Goal: Task Accomplishment & Management: Manage account settings

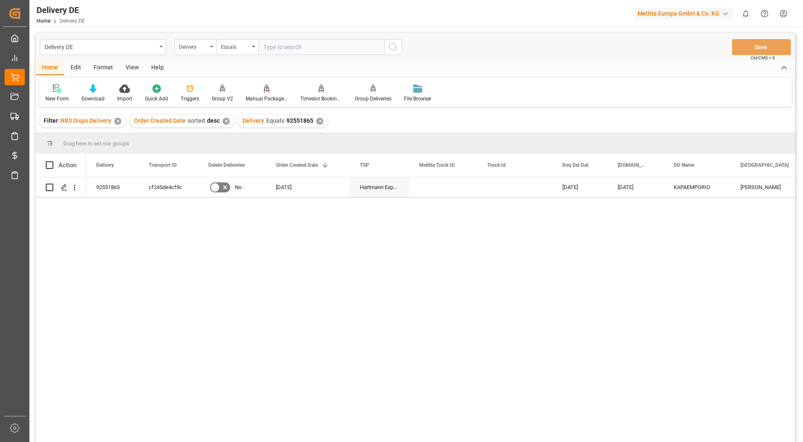
click at [281, 46] on input "text" at bounding box center [321, 47] width 126 height 16
click at [316, 122] on div "✕" at bounding box center [319, 121] width 7 height 7
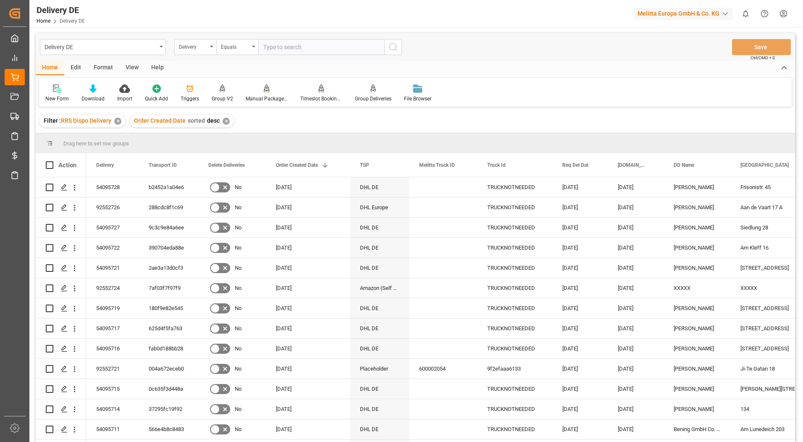
click at [264, 43] on input "text" at bounding box center [321, 47] width 126 height 16
paste input "92549679"
type input "92549679"
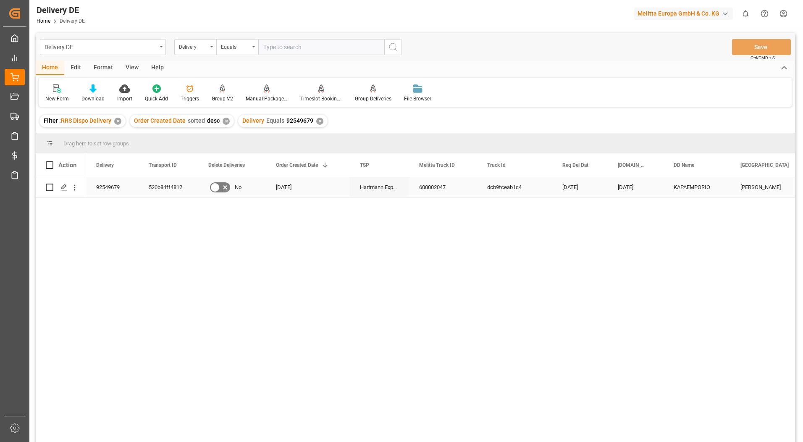
click at [436, 192] on div "600002047" at bounding box center [443, 187] width 68 height 20
click at [62, 189] on polygon "Press SPACE to select this row." at bounding box center [64, 187] width 4 height 4
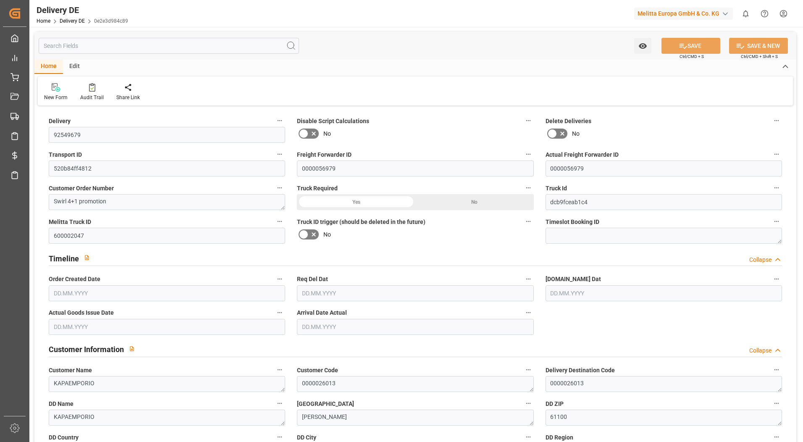
type input "0"
type input "2"
type input "179.19"
type input "304"
type input "3477.48"
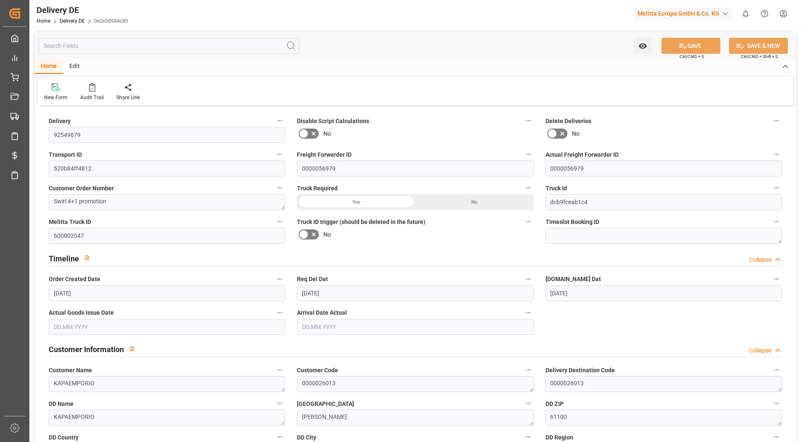
type input "[DATE]"
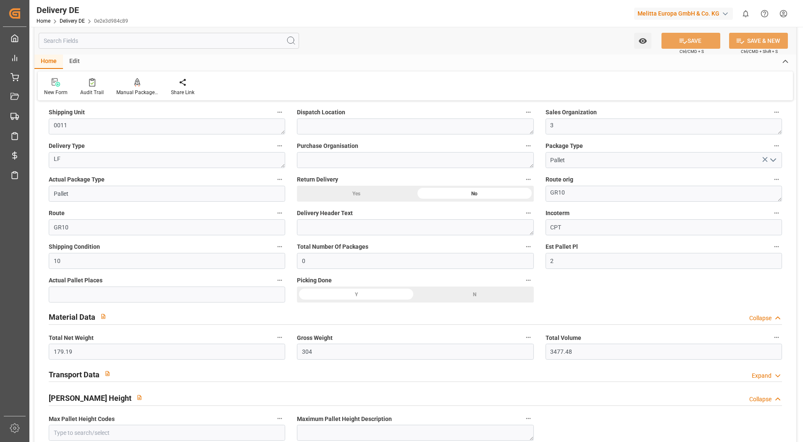
scroll to position [504, 0]
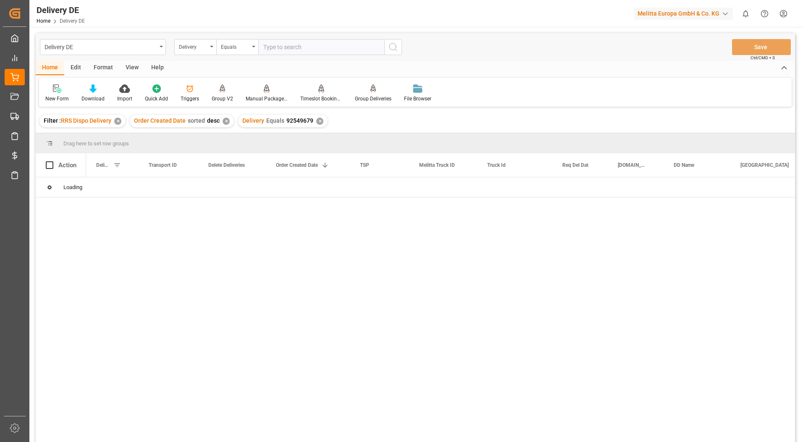
click at [316, 119] on div "✕" at bounding box center [319, 121] width 7 height 7
click at [272, 47] on input "text" at bounding box center [321, 47] width 126 height 16
paste input "92551865"
type input "92551865"
click at [443, 185] on div "600002047" at bounding box center [443, 187] width 68 height 20
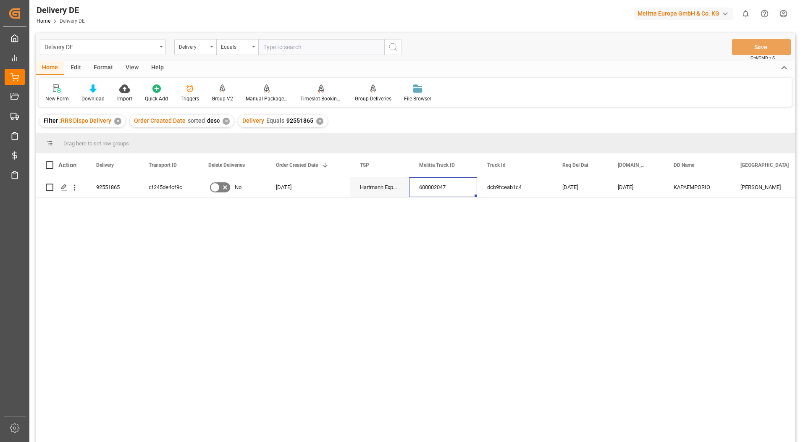
click at [319, 123] on div "✕" at bounding box center [319, 121] width 7 height 7
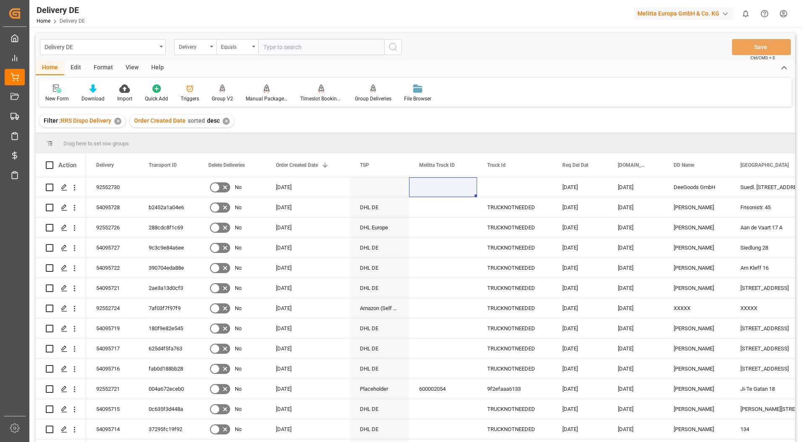
click at [260, 46] on input "text" at bounding box center [321, 47] width 126 height 16
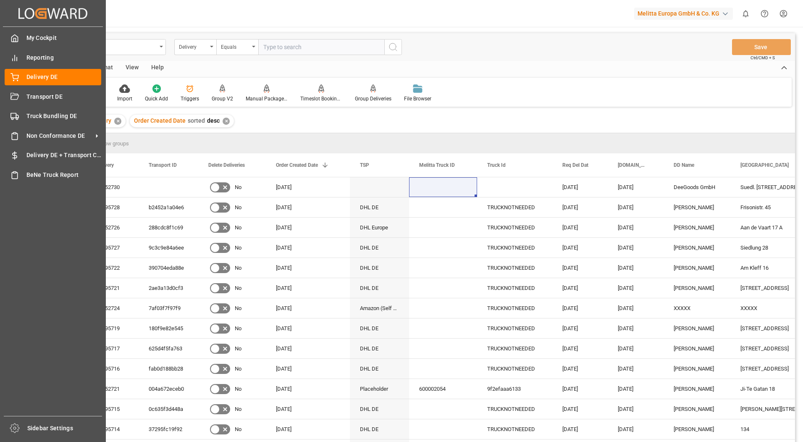
paste input "92549679"
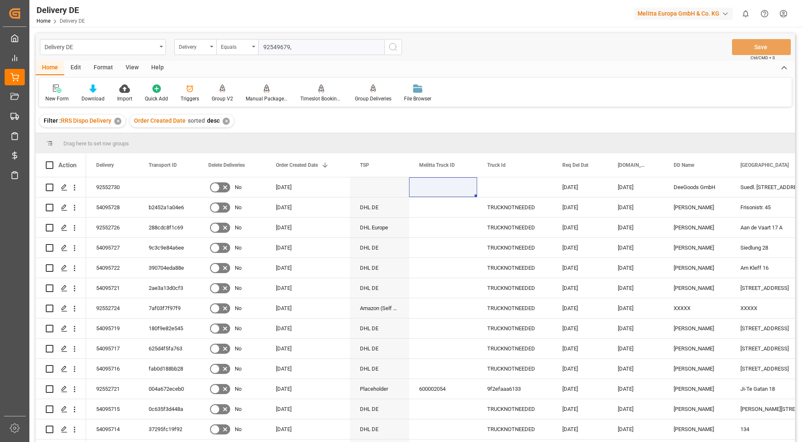
paste input "92551865"
type input "92549679,92551865"
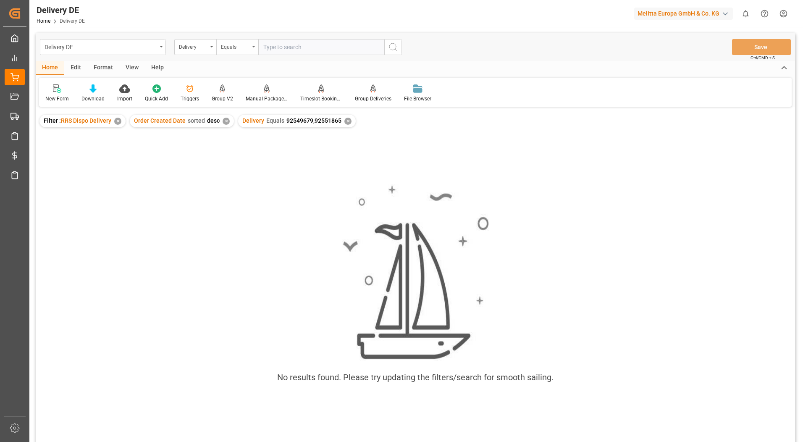
click at [252, 47] on icon "open menu" at bounding box center [253, 47] width 3 height 2
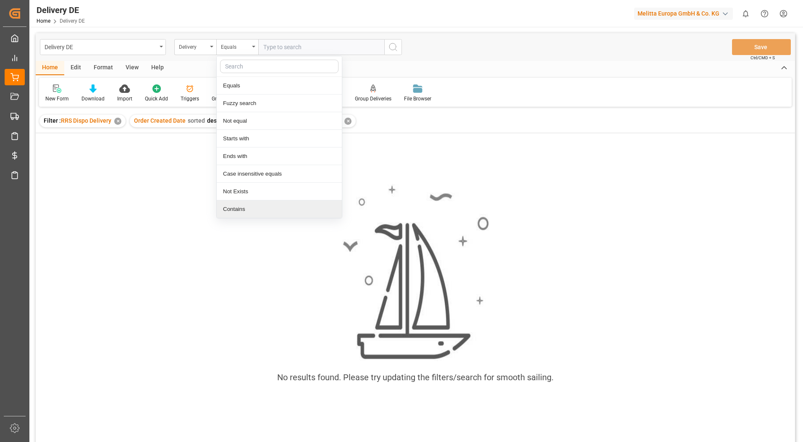
click at [244, 208] on div "Contains" at bounding box center [279, 209] width 125 height 18
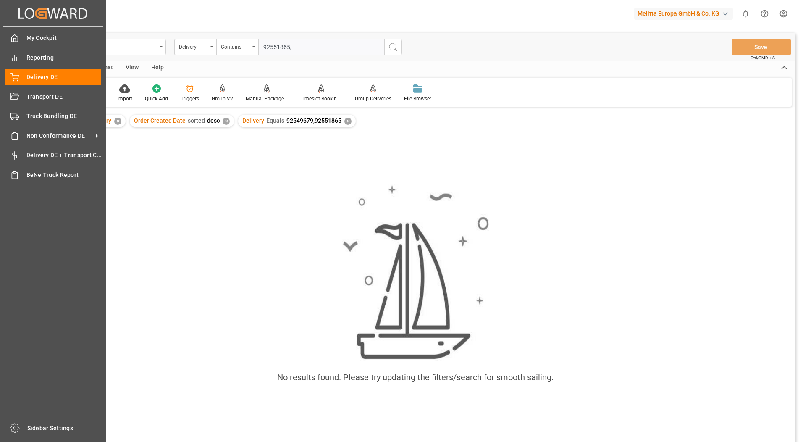
paste input "92549679"
type input "92551865,92549679"
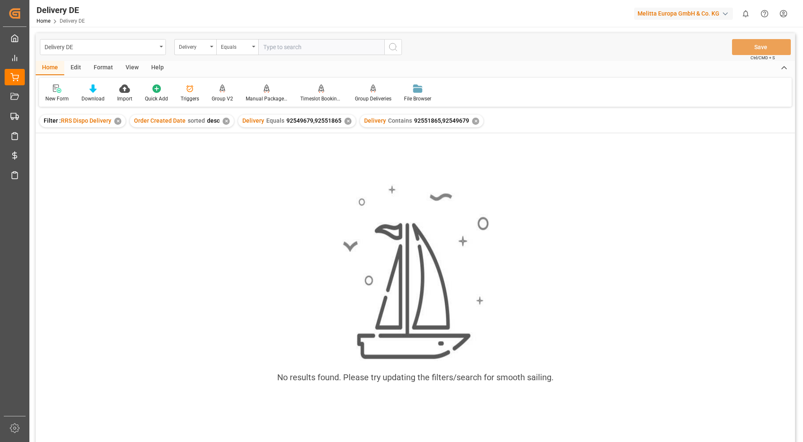
click at [343, 126] on div "Delivery Equals 92549679,92551865 ✕" at bounding box center [297, 121] width 118 height 13
click at [344, 123] on div "✕" at bounding box center [347, 121] width 7 height 7
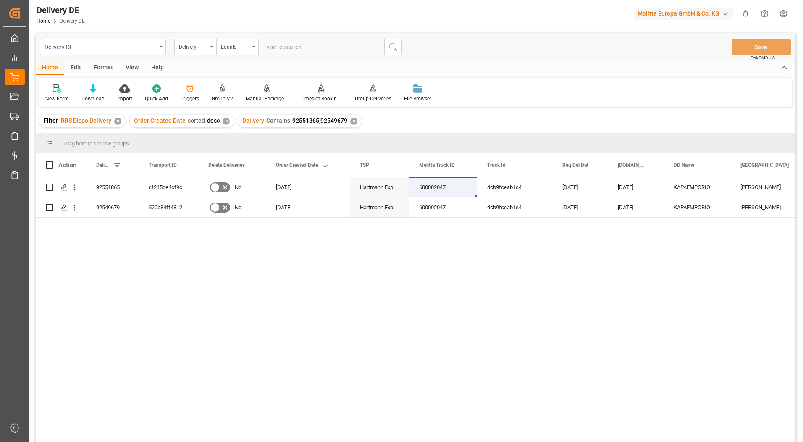
click at [352, 123] on div "✕" at bounding box center [353, 121] width 7 height 7
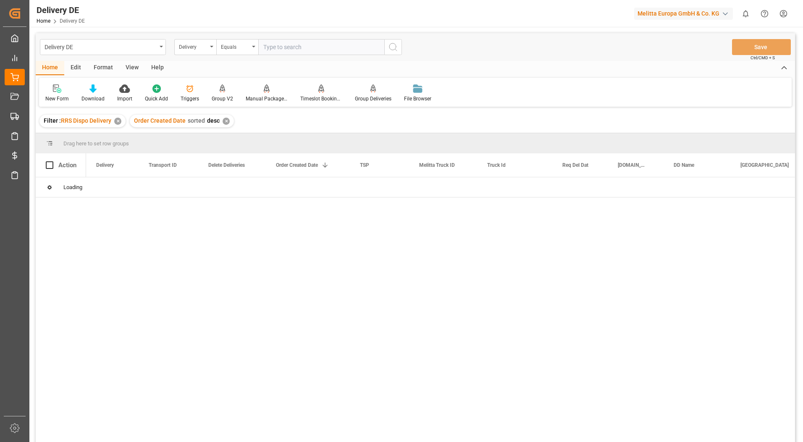
click at [254, 48] on div "Equals" at bounding box center [237, 47] width 42 height 16
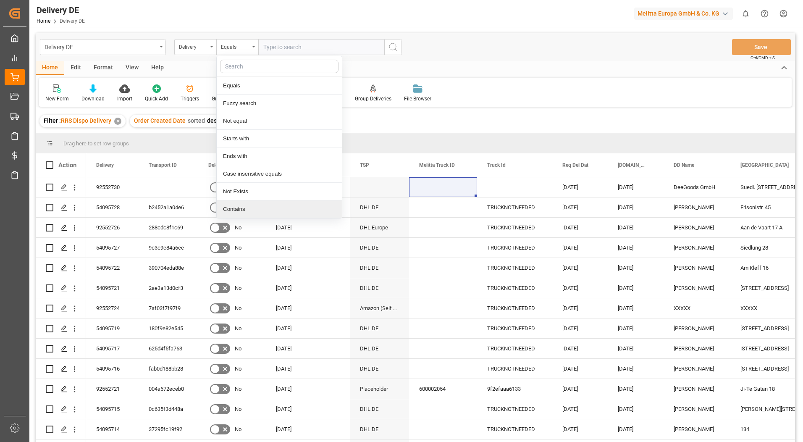
click at [239, 210] on div "Contains" at bounding box center [279, 209] width 125 height 18
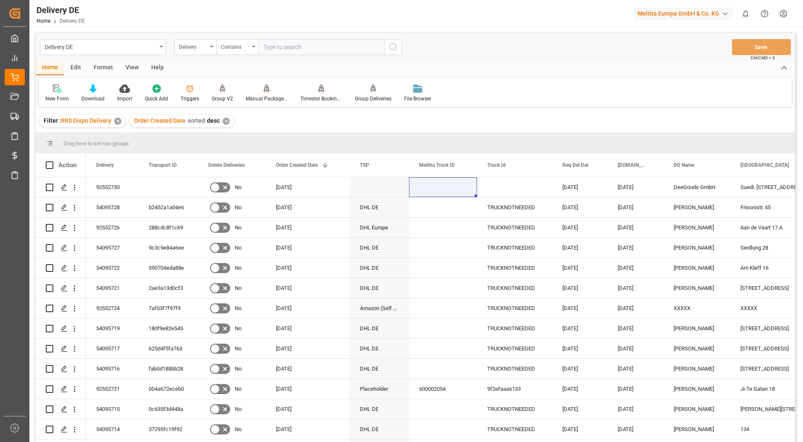
paste input "92549679"
paste input "92551865"
type input "92549679,92551865"
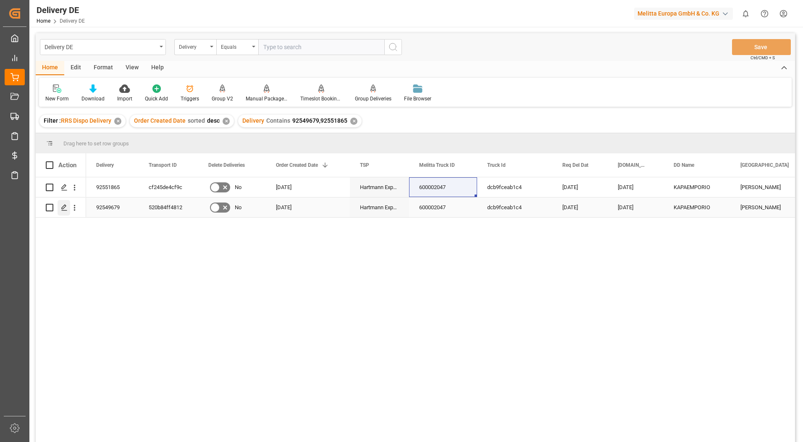
click at [63, 208] on icon "Press SPACE to select this row." at bounding box center [64, 207] width 7 height 7
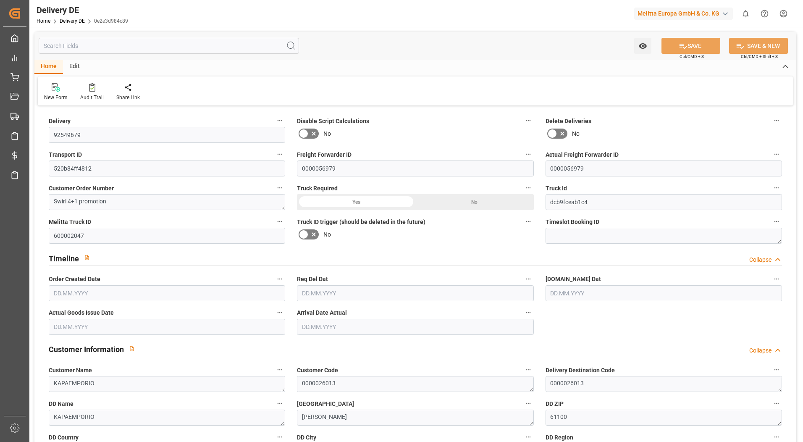
type input "0"
type input "2"
type input "179.19"
type input "304"
type input "3477.48"
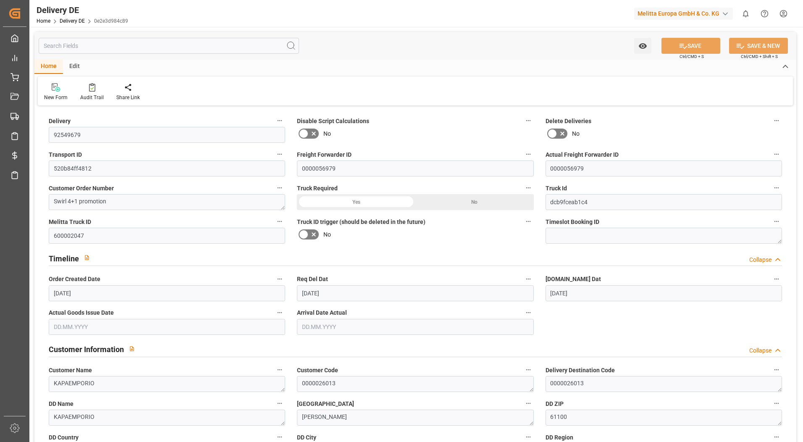
type input "[DATE]"
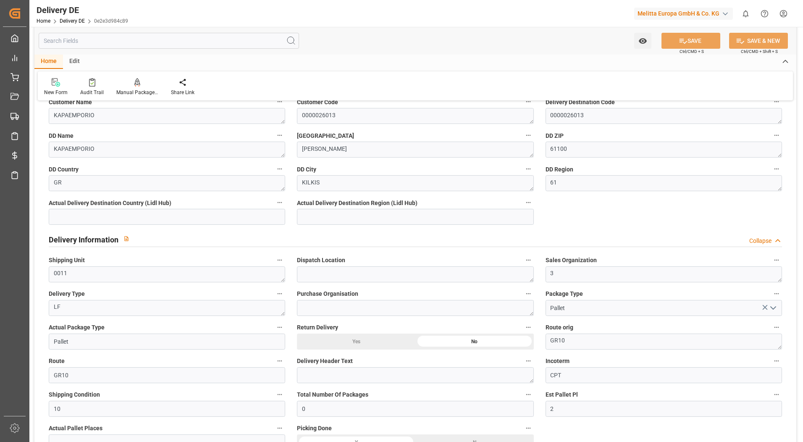
scroll to position [420, 0]
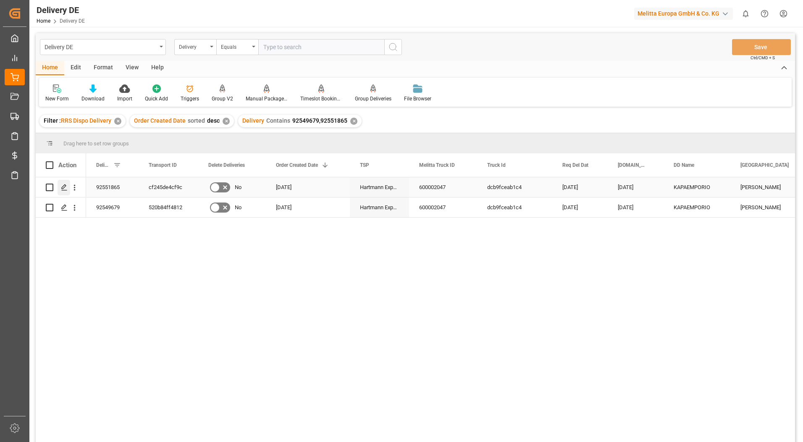
click at [65, 186] on icon "Press SPACE to select this row." at bounding box center [64, 187] width 7 height 7
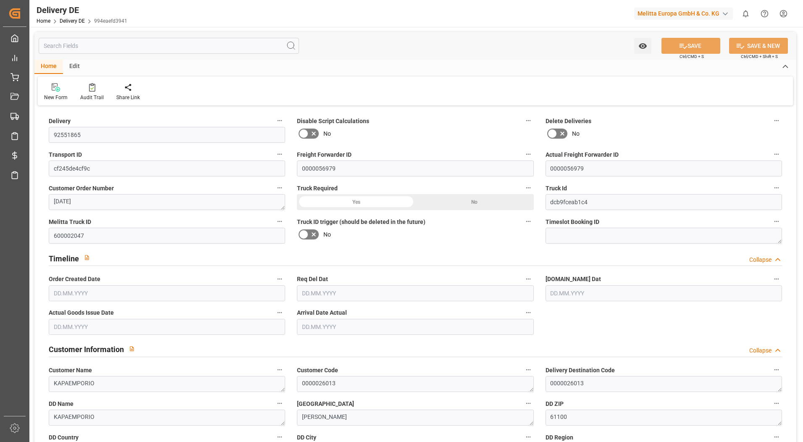
type input "0"
type input "11"
type input "1262.198"
type input "1951"
type input "17507.962"
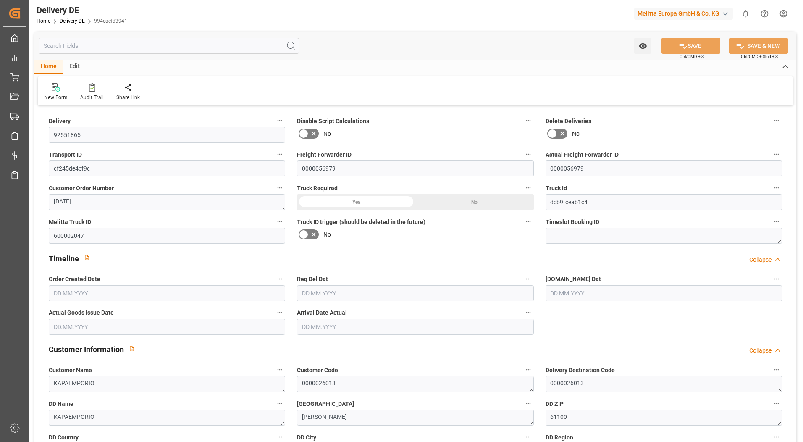
type input "[DATE]"
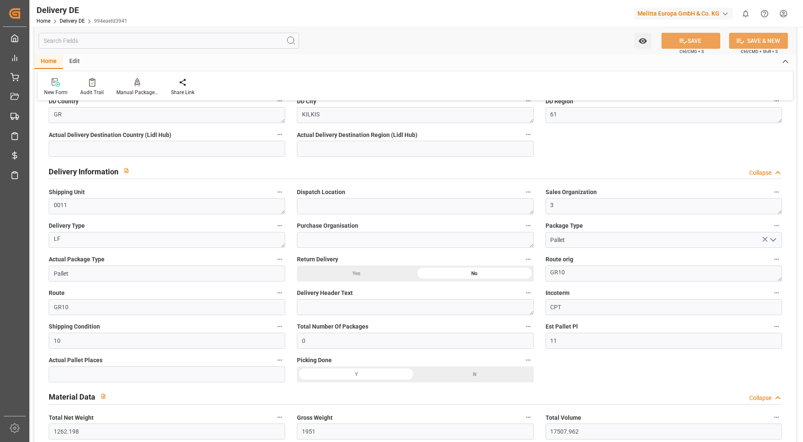
scroll to position [378, 0]
